Goal: Task Accomplishment & Management: Manage account settings

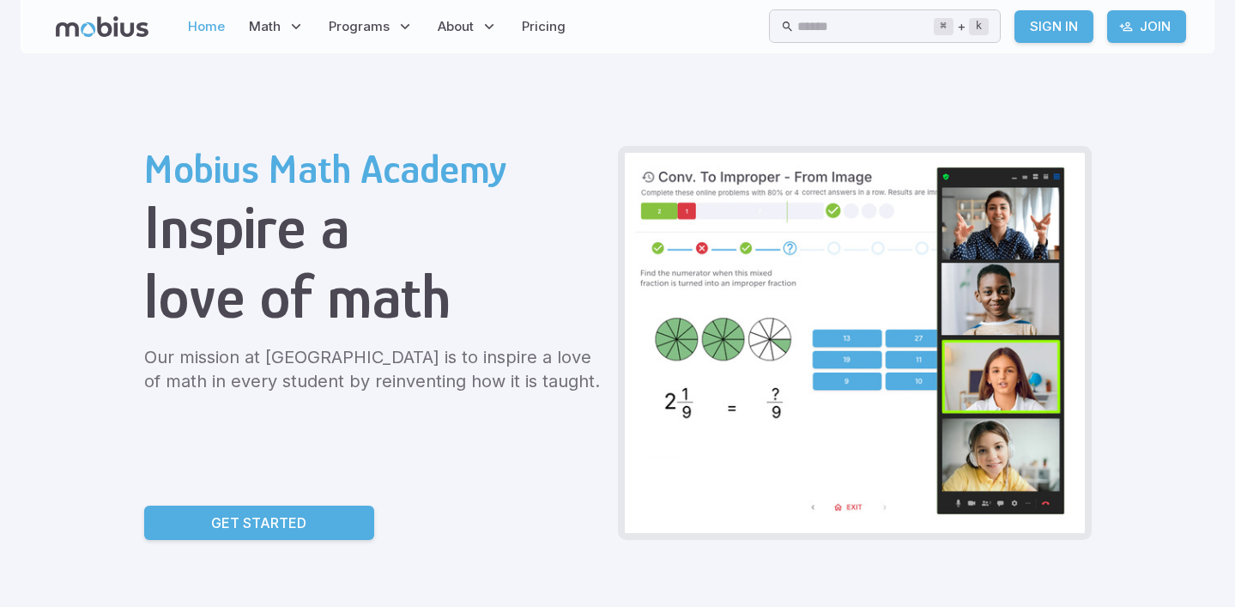
click at [207, 21] on link "Home" at bounding box center [206, 26] width 47 height 39
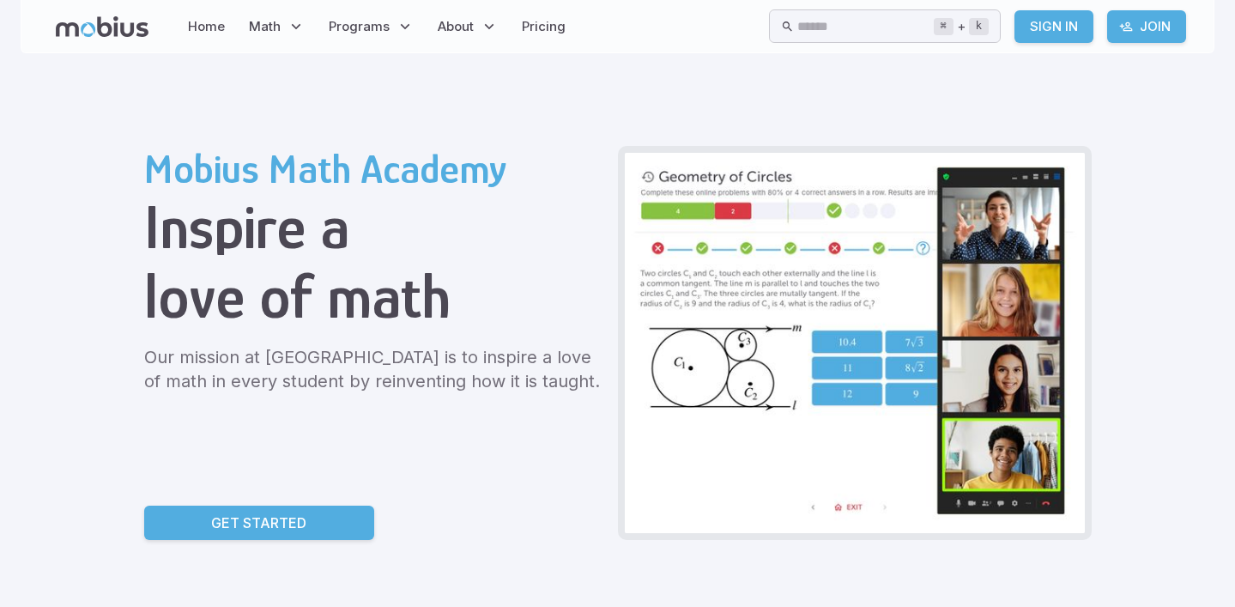
click at [1050, 28] on link "Sign In" at bounding box center [1053, 26] width 79 height 33
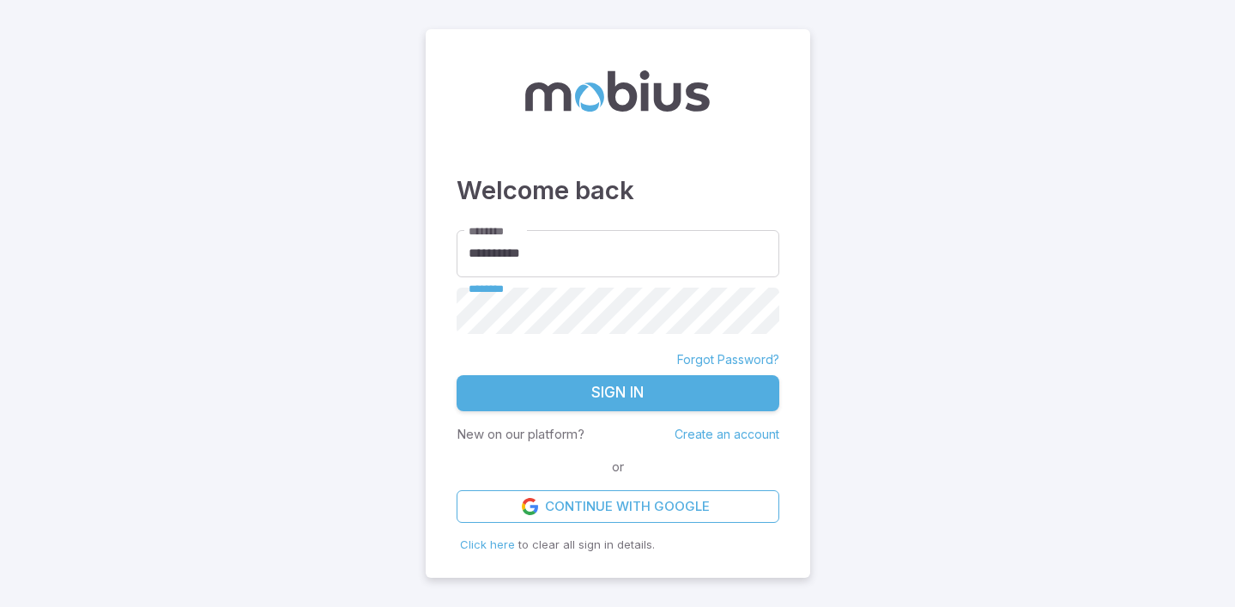
click at [457, 375] on button "Sign In" at bounding box center [618, 393] width 323 height 36
